Goal: Task Accomplishment & Management: Manage account settings

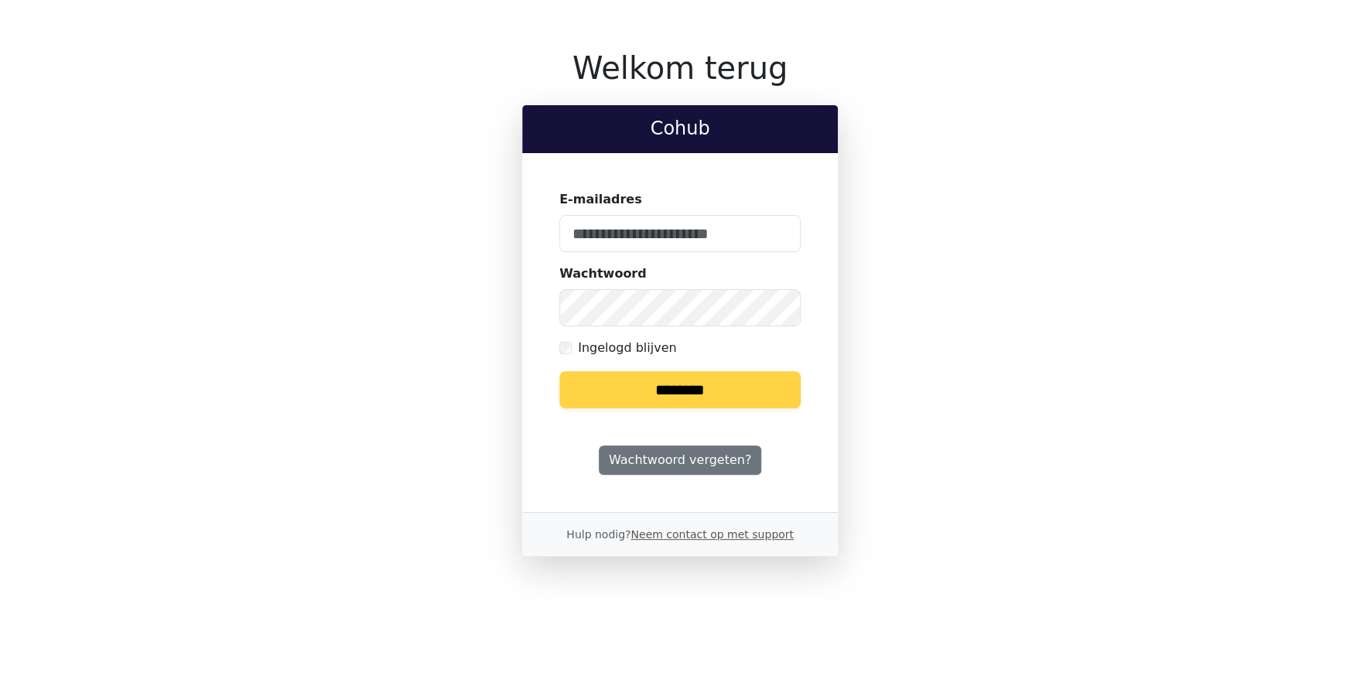
type input "**********"
click at [634, 392] on input "********" at bounding box center [679, 389] width 241 height 37
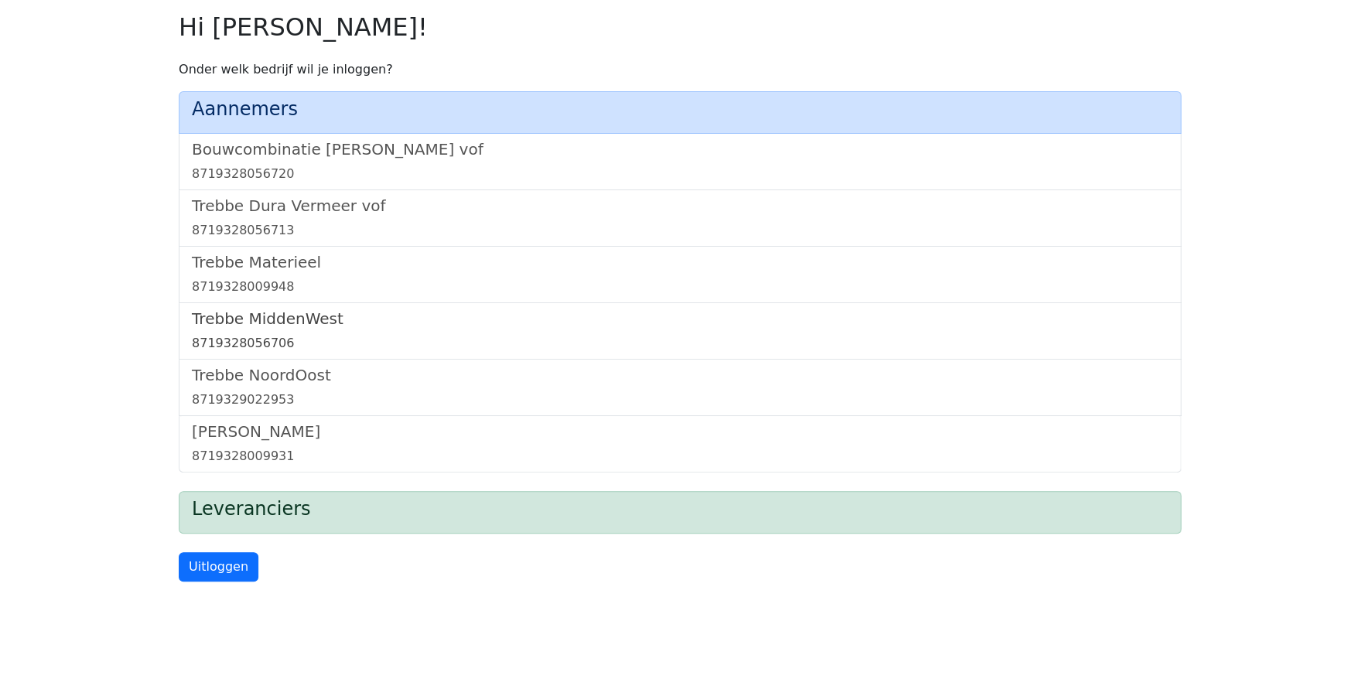
click at [257, 339] on div "8719328056706" at bounding box center [680, 343] width 976 height 19
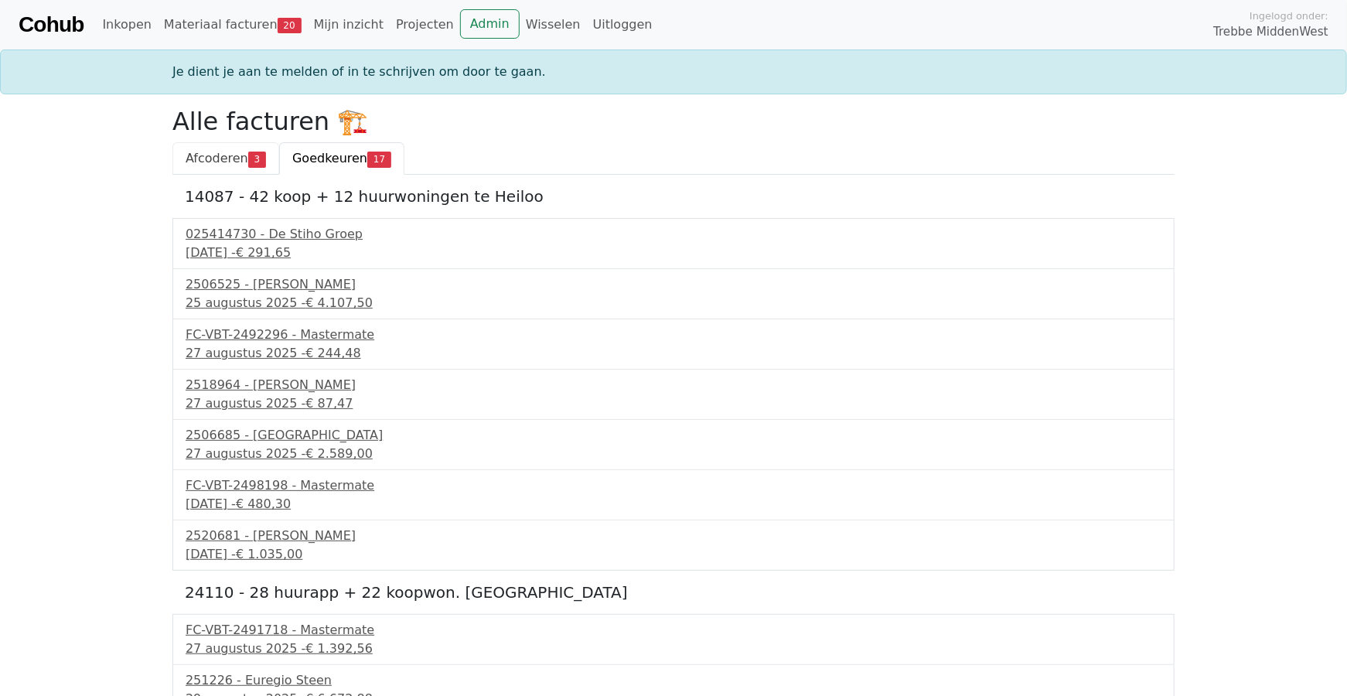
click at [212, 155] on span "Afcoderen" at bounding box center [217, 158] width 63 height 15
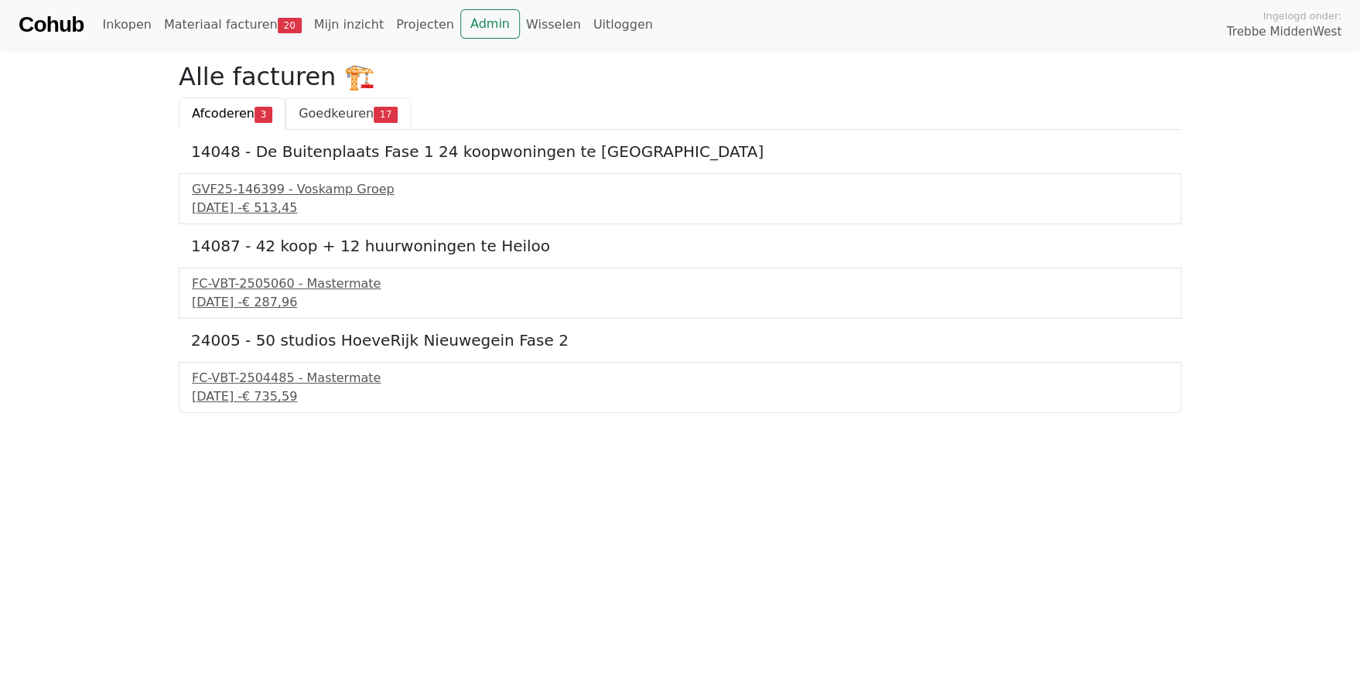
click at [324, 120] on span "Goedkeuren" at bounding box center [336, 113] width 75 height 15
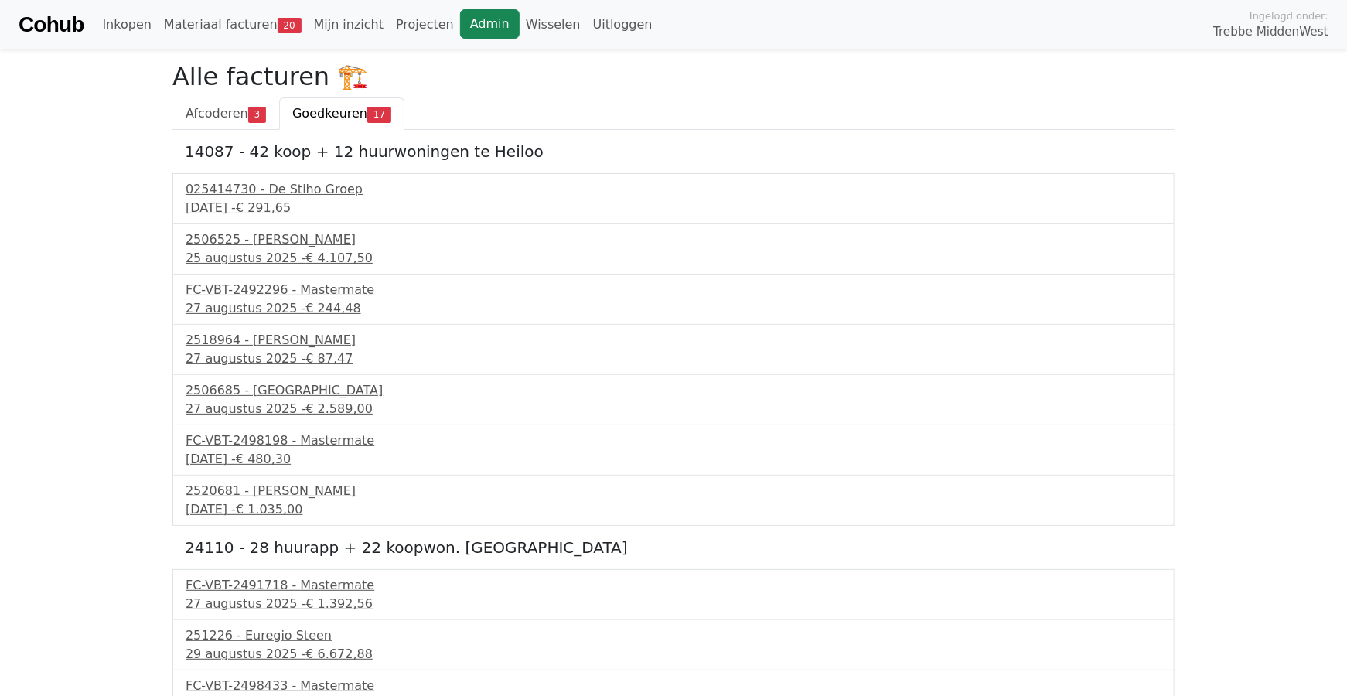
click at [463, 19] on link "Admin" at bounding box center [490, 23] width 60 height 29
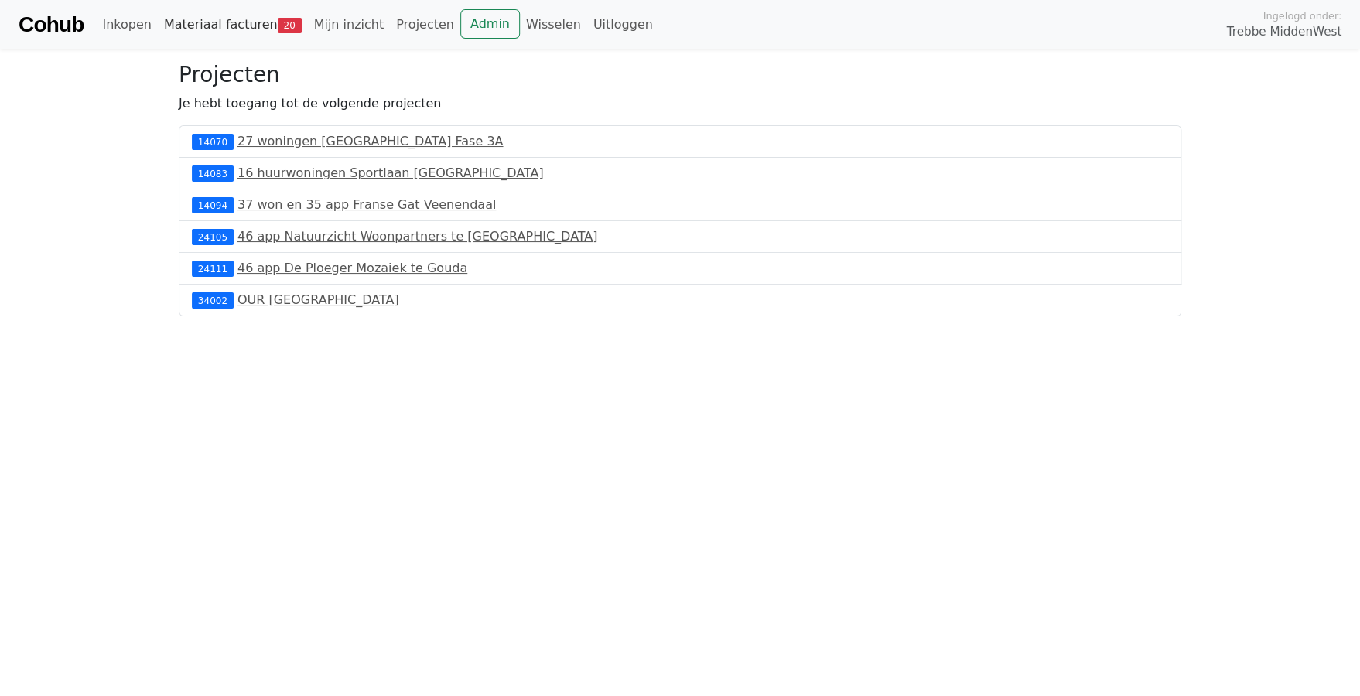
click at [230, 23] on link "Materiaal facturen 20" at bounding box center [233, 24] width 150 height 31
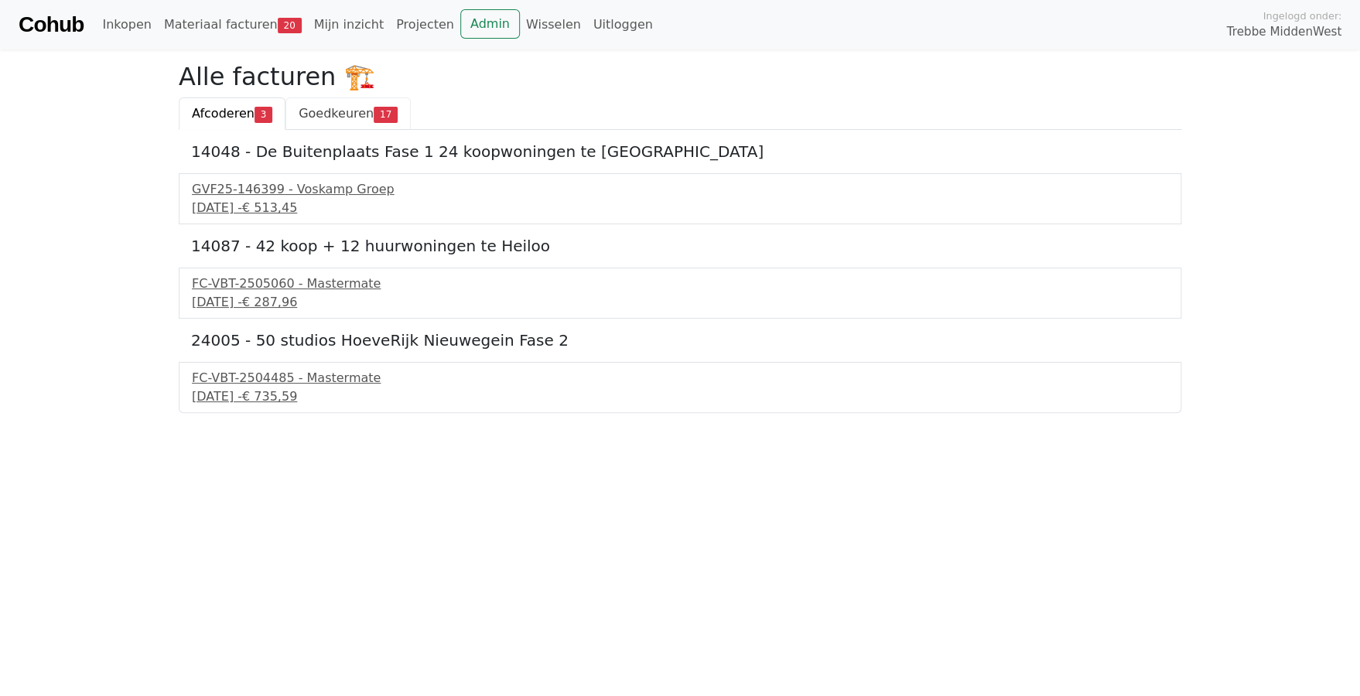
click at [313, 113] on span "Goedkeuren" at bounding box center [336, 113] width 75 height 15
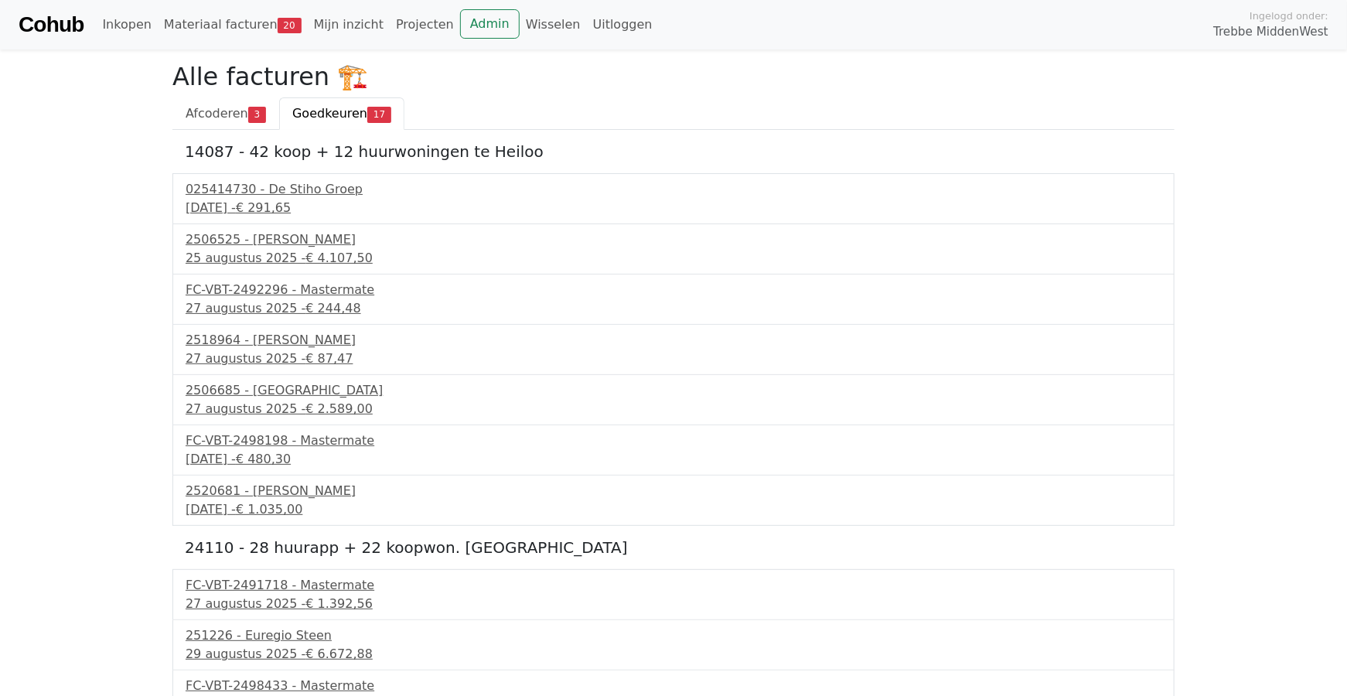
click at [479, 548] on h5 "24110 - 28 huurapp + 22 koopwon. [GEOGRAPHIC_DATA]" at bounding box center [674, 547] width 978 height 19
click at [265, 638] on div "251226 - Euregio Steen" at bounding box center [674, 635] width 976 height 19
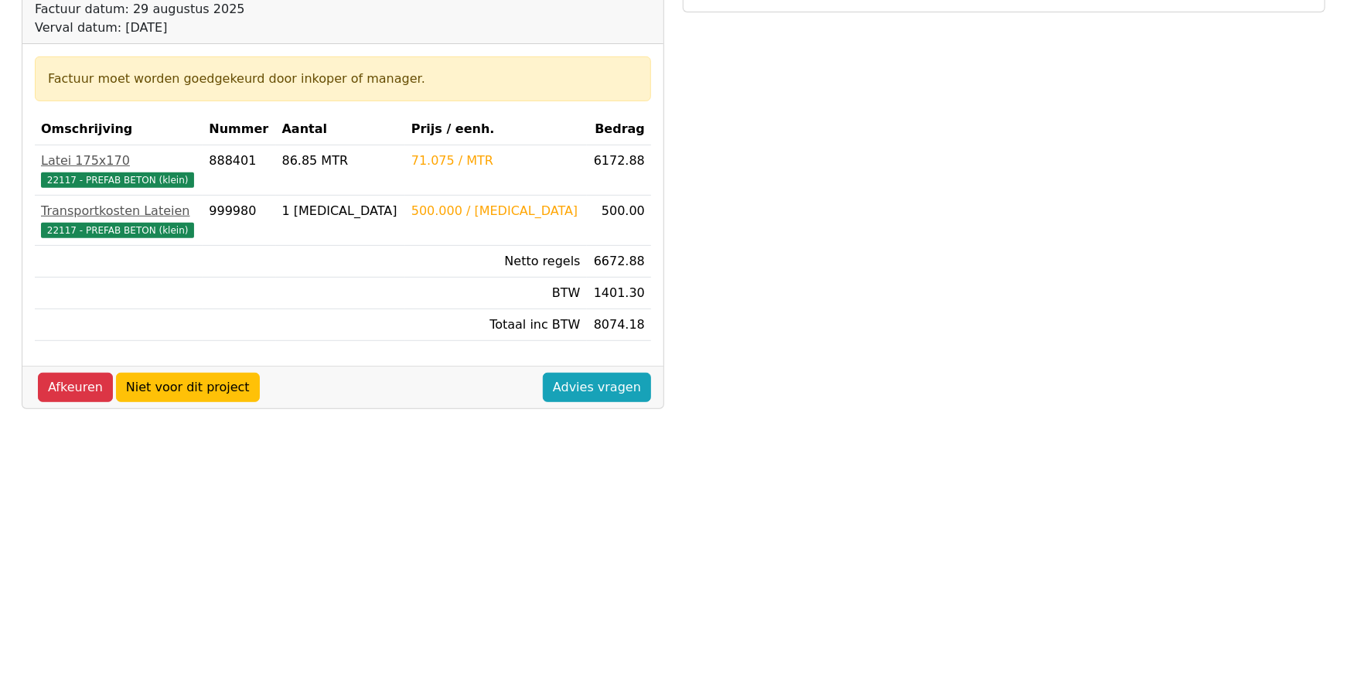
scroll to position [278, 0]
